Goal: Transaction & Acquisition: Purchase product/service

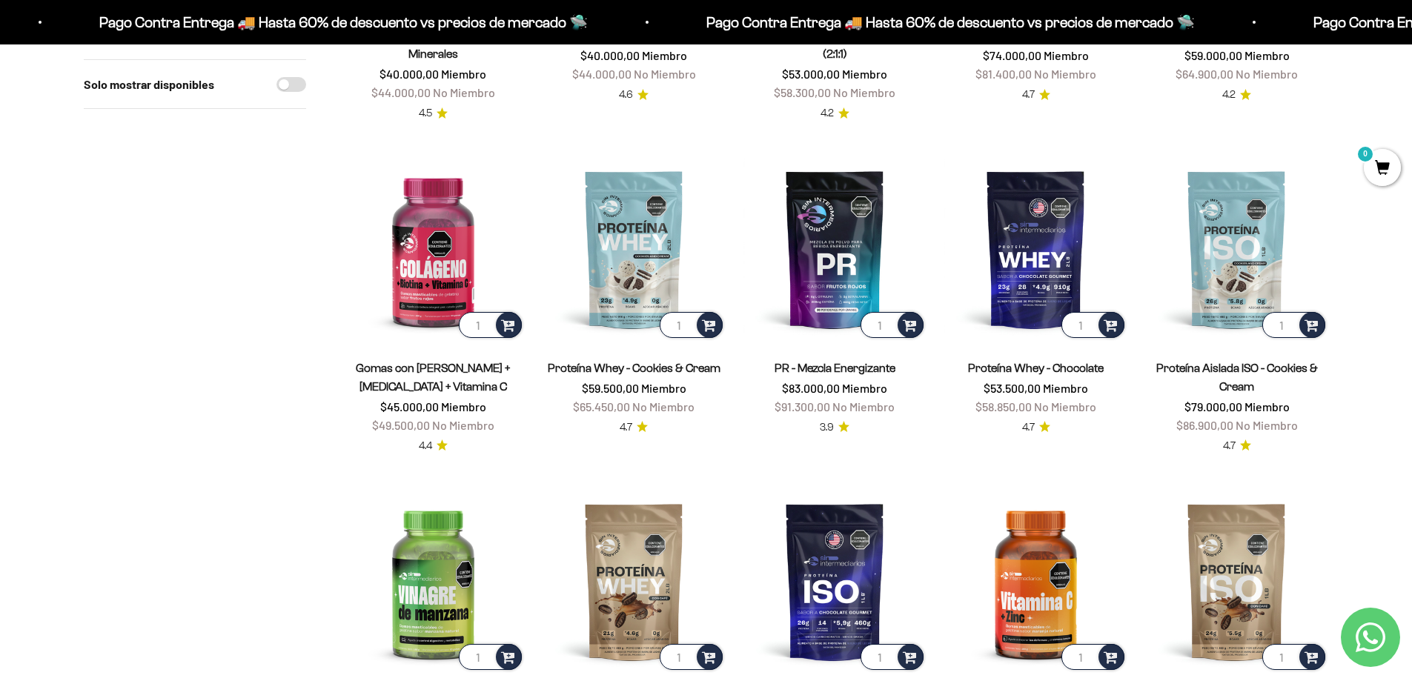
scroll to position [445, 0]
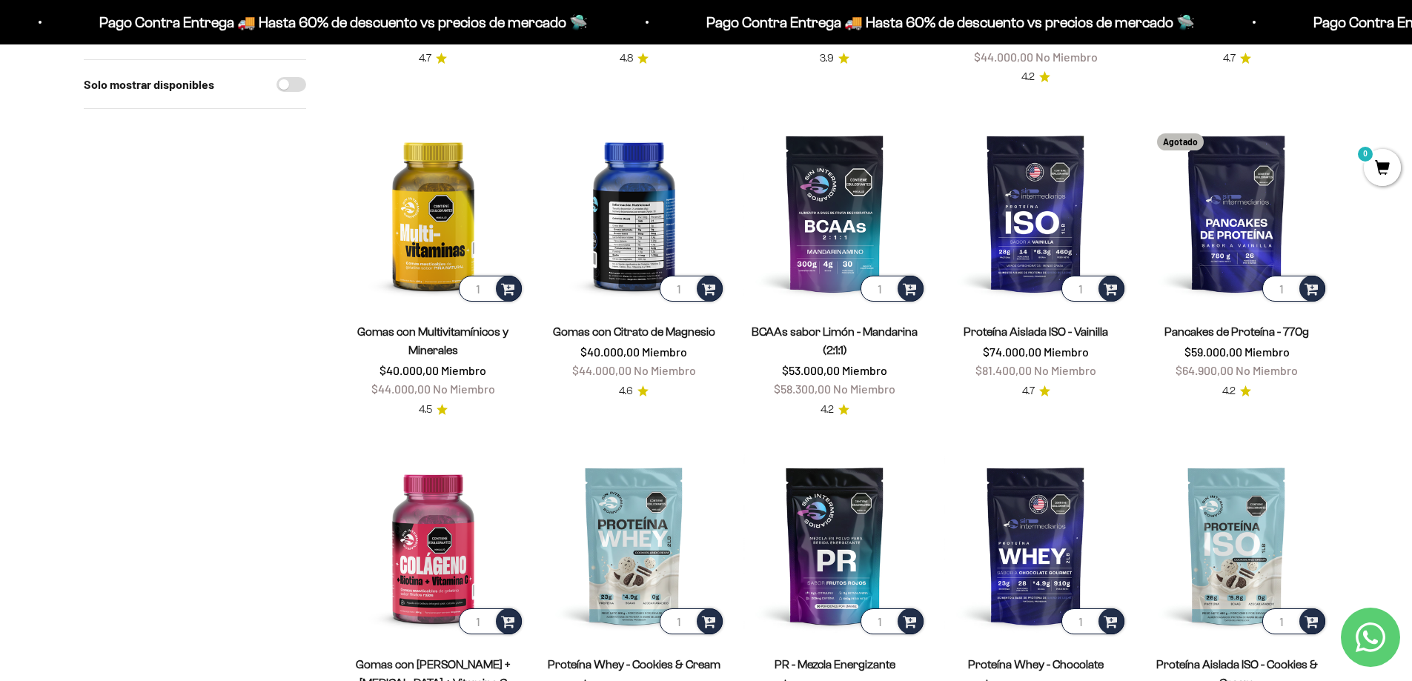
click at [634, 216] on img at bounding box center [634, 213] width 183 height 183
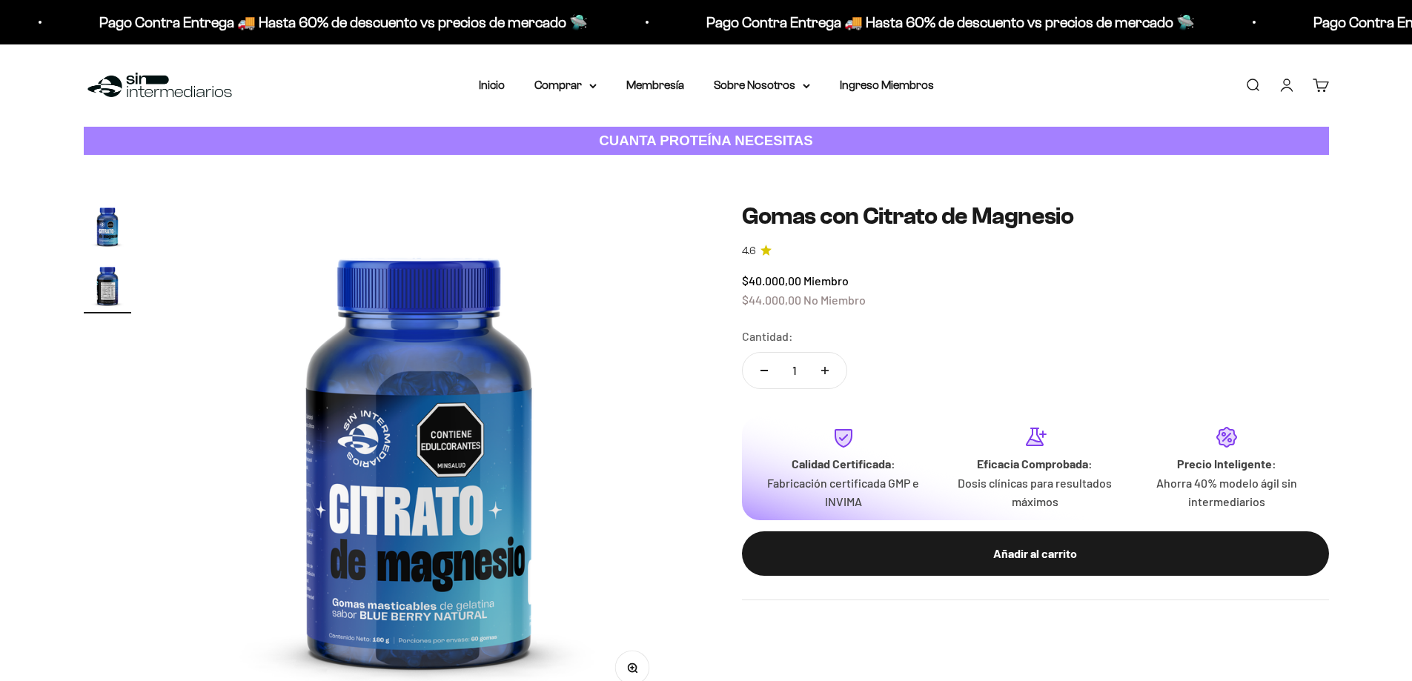
scroll to position [0, 522]
